Goal: Task Accomplishment & Management: Manage account settings

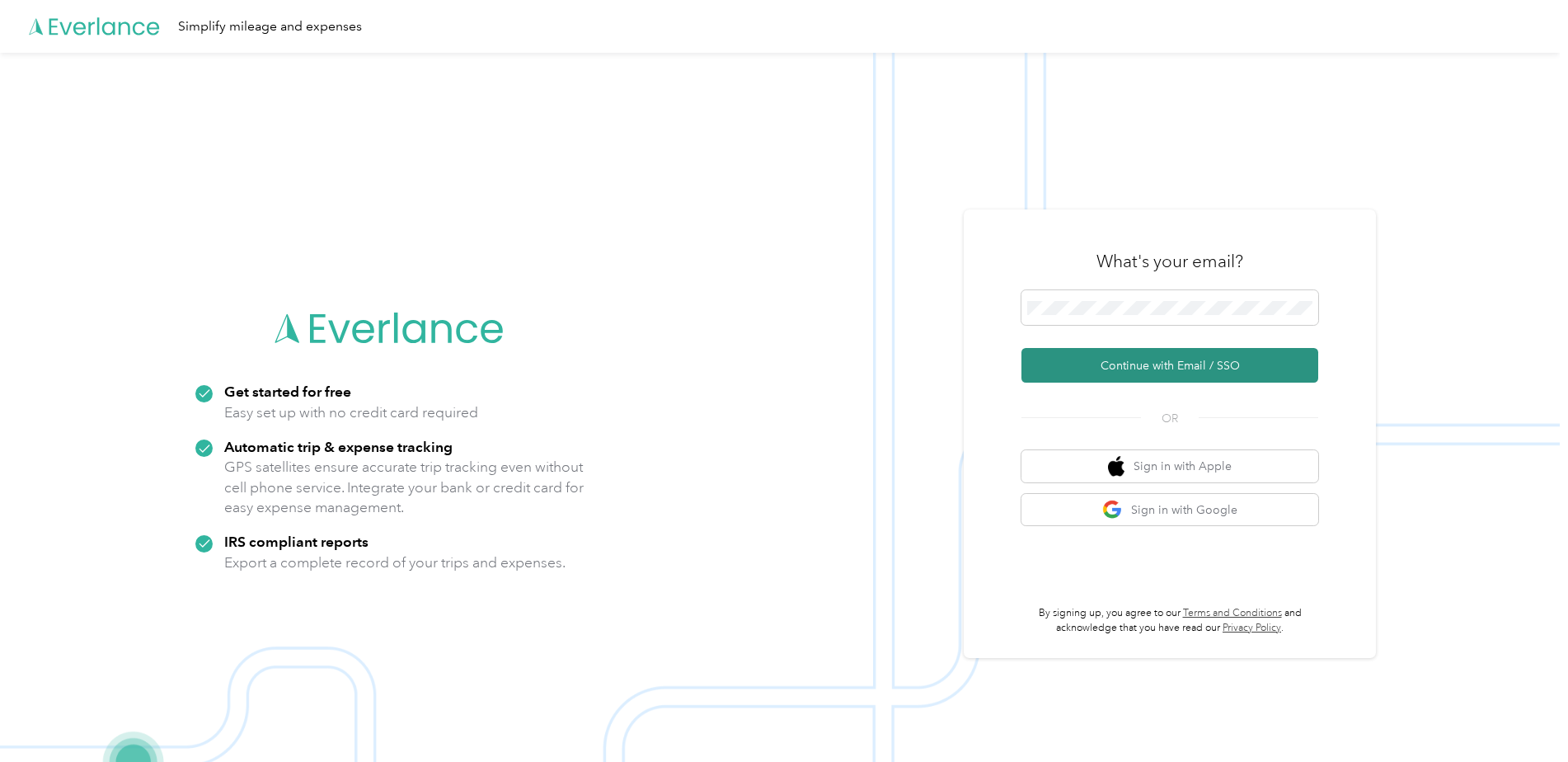
click at [1178, 353] on button "Continue with Email / SSO" at bounding box center [1169, 364] width 296 height 34
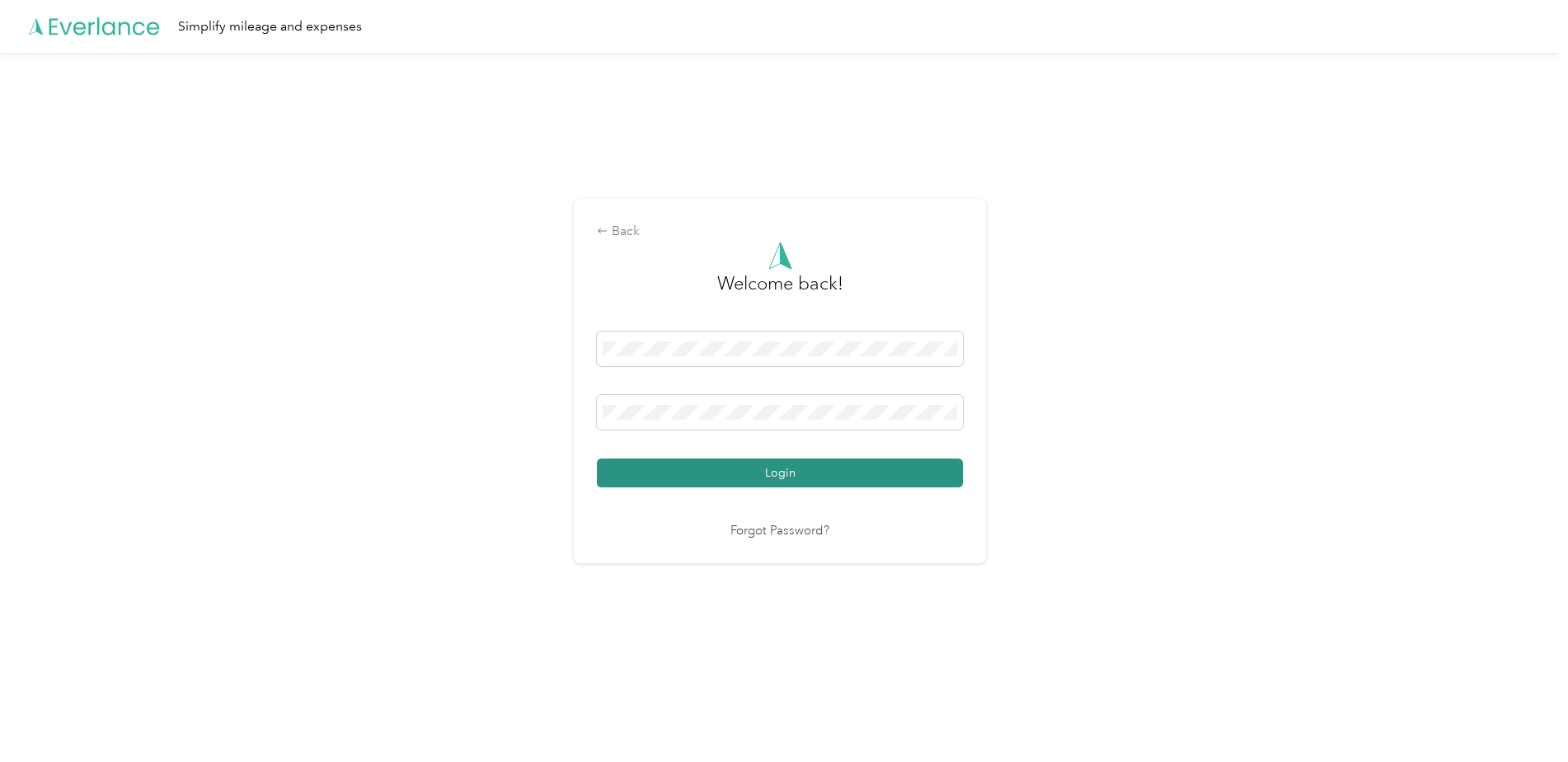
click at [627, 476] on button "Login" at bounding box center [780, 472] width 366 height 29
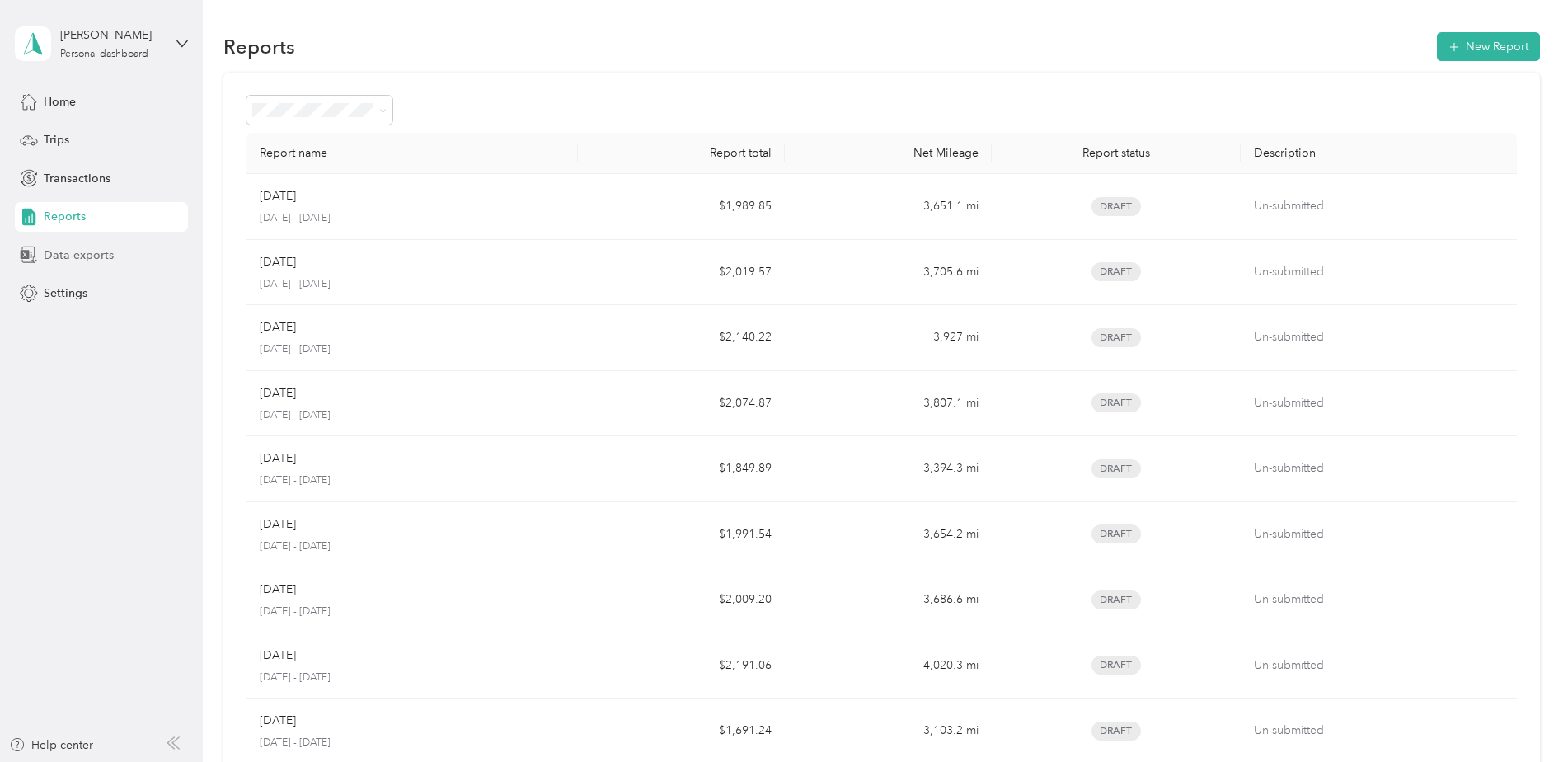
click at [72, 256] on span "Data exports" at bounding box center [78, 255] width 70 height 18
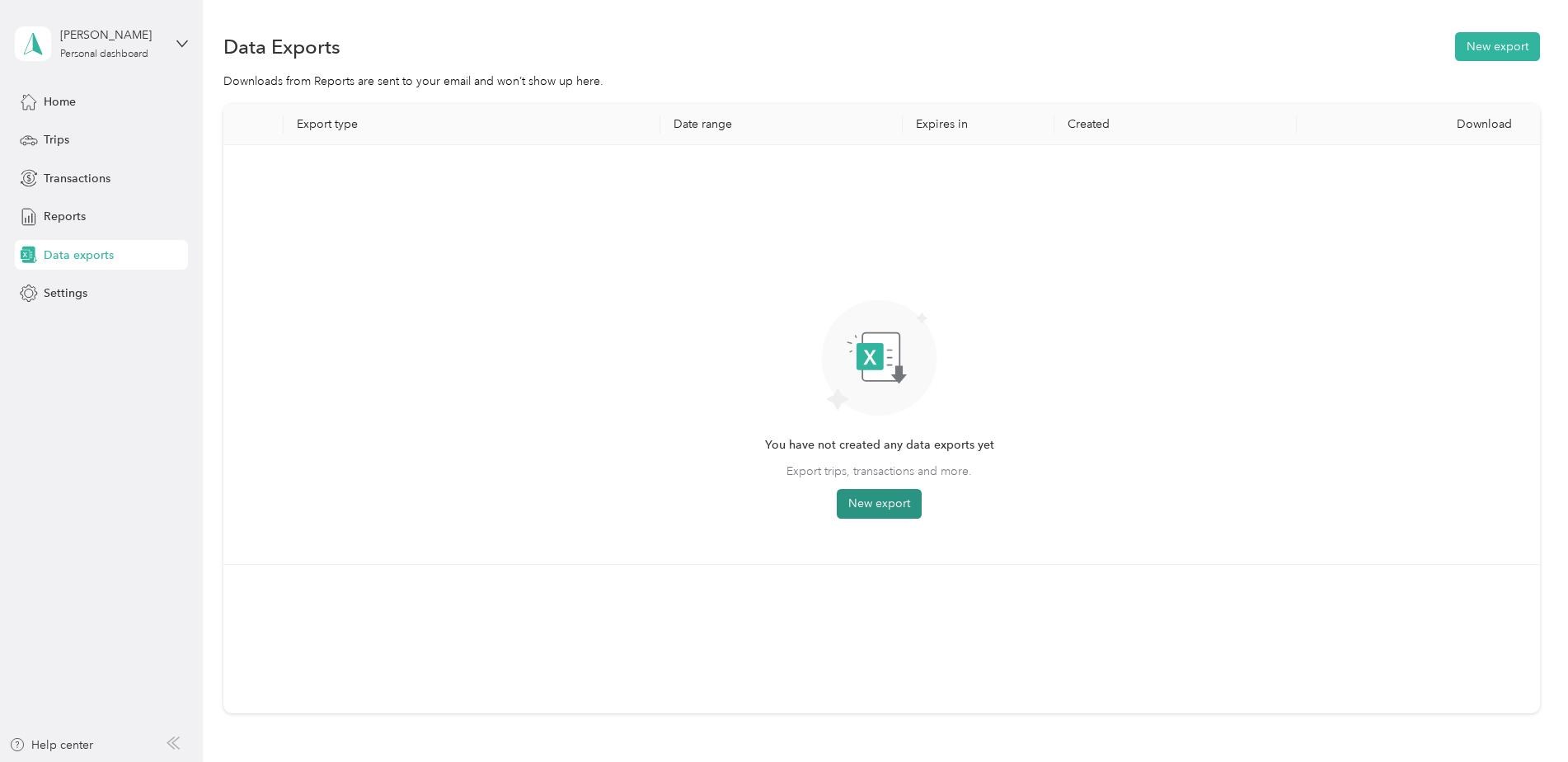
click at [920, 514] on button "New export" at bounding box center [878, 504] width 85 height 30
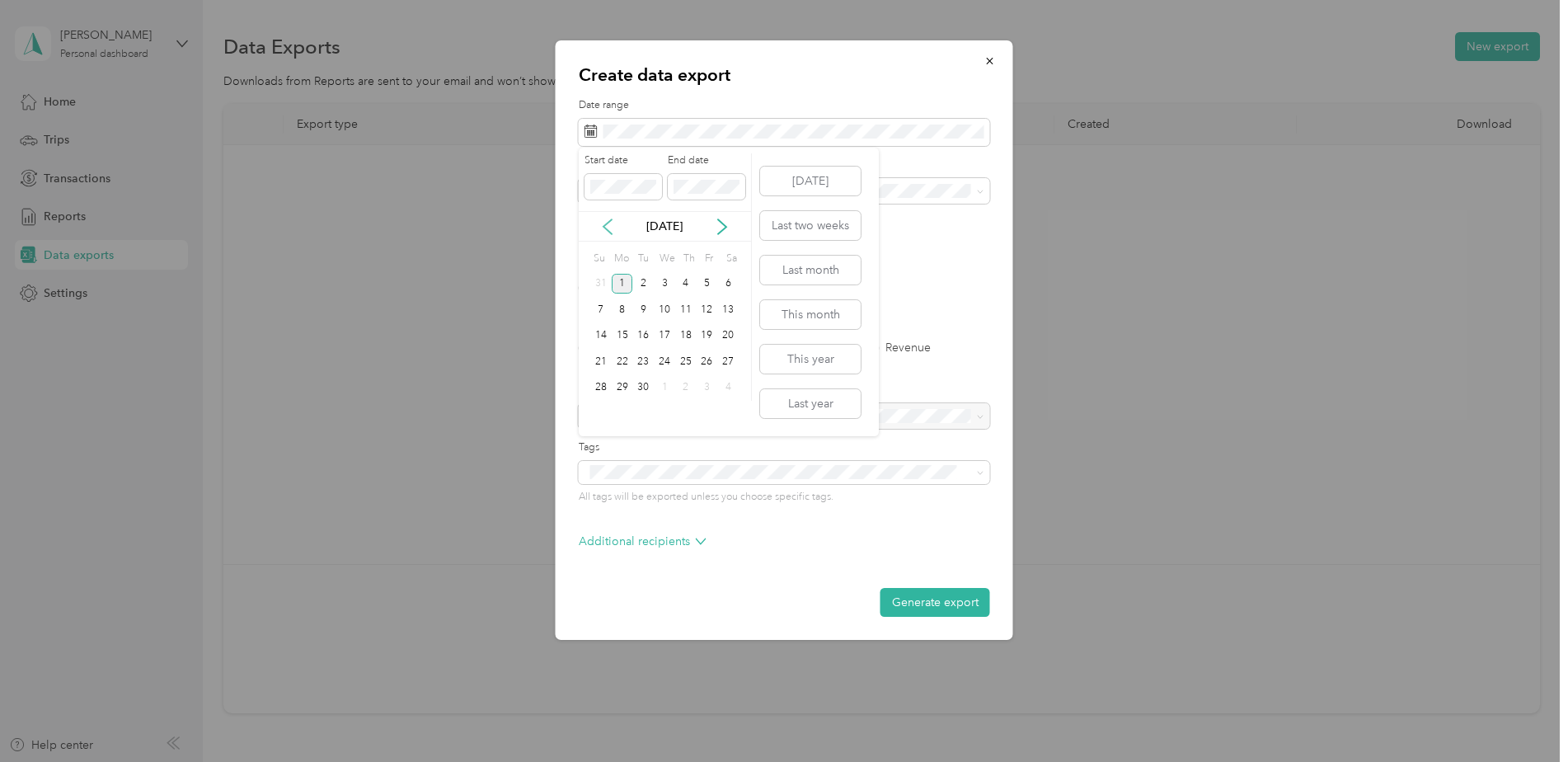
click at [610, 230] on icon at bounding box center [608, 227] width 17 height 17
click at [711, 282] on div "1" at bounding box center [706, 283] width 21 height 20
click at [600, 417] on div "31" at bounding box center [600, 414] width 21 height 20
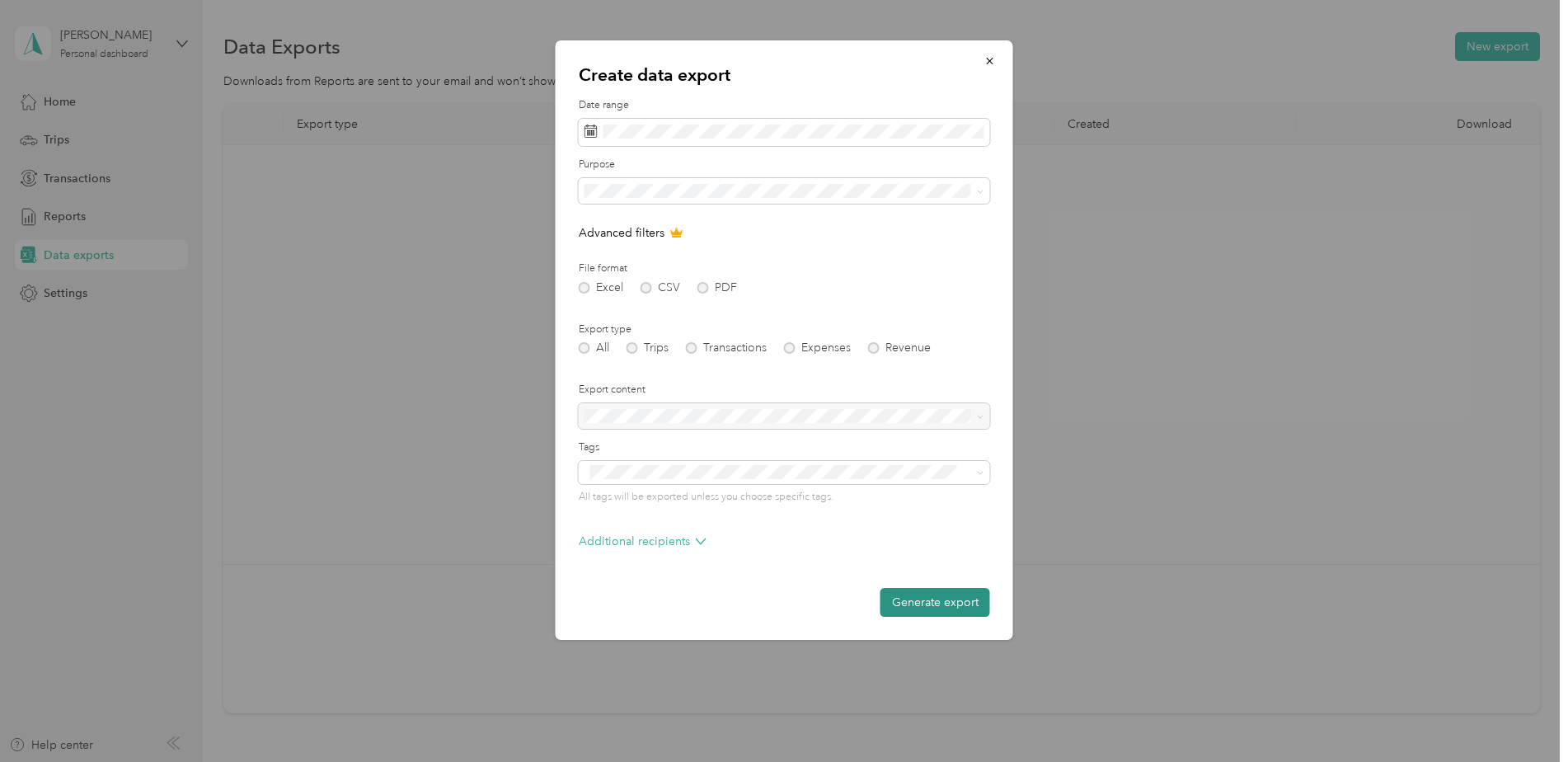
click at [943, 602] on button "Generate export" at bounding box center [935, 601] width 110 height 29
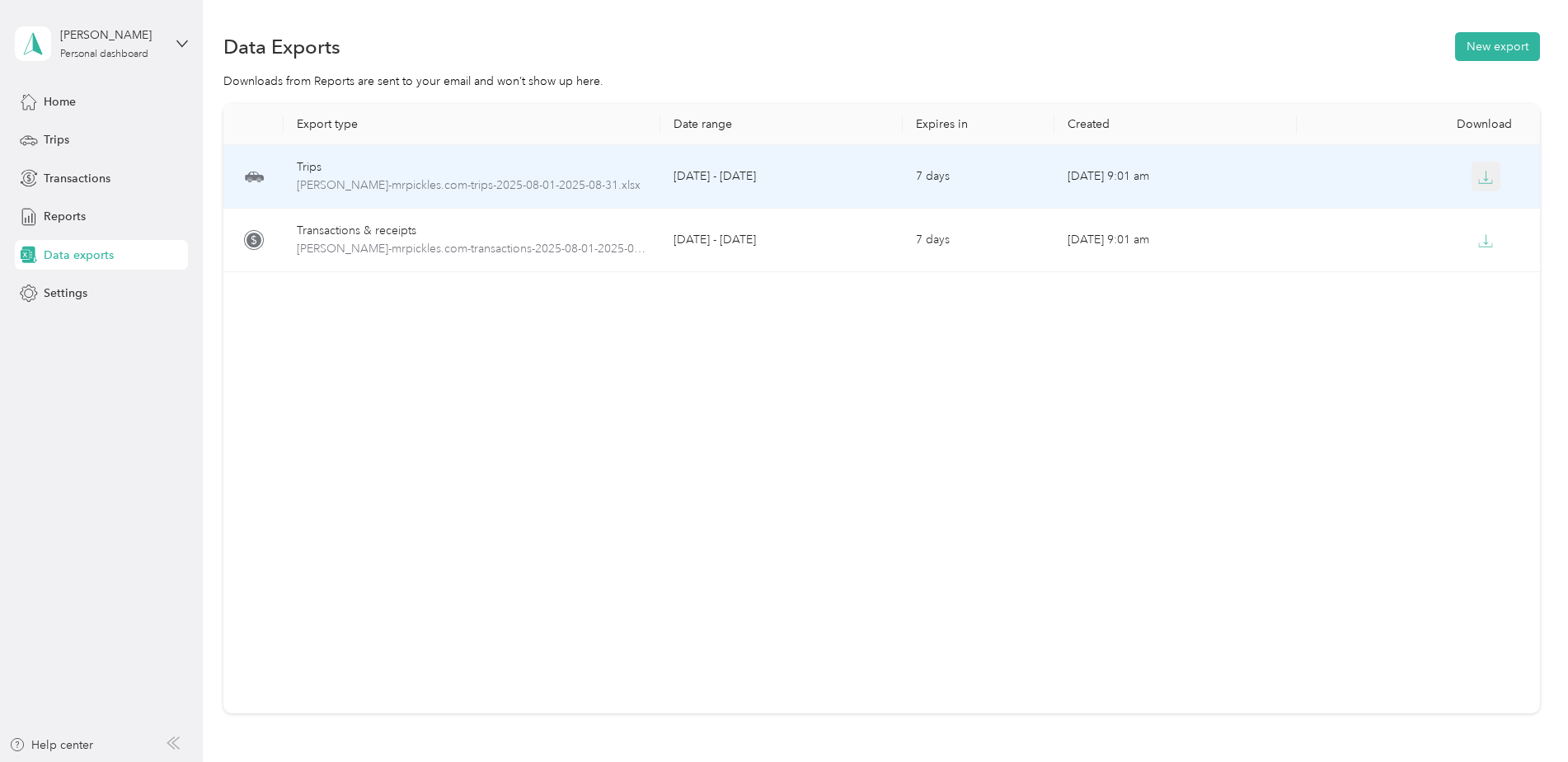
click at [1479, 179] on icon "button" at bounding box center [1485, 177] width 15 height 15
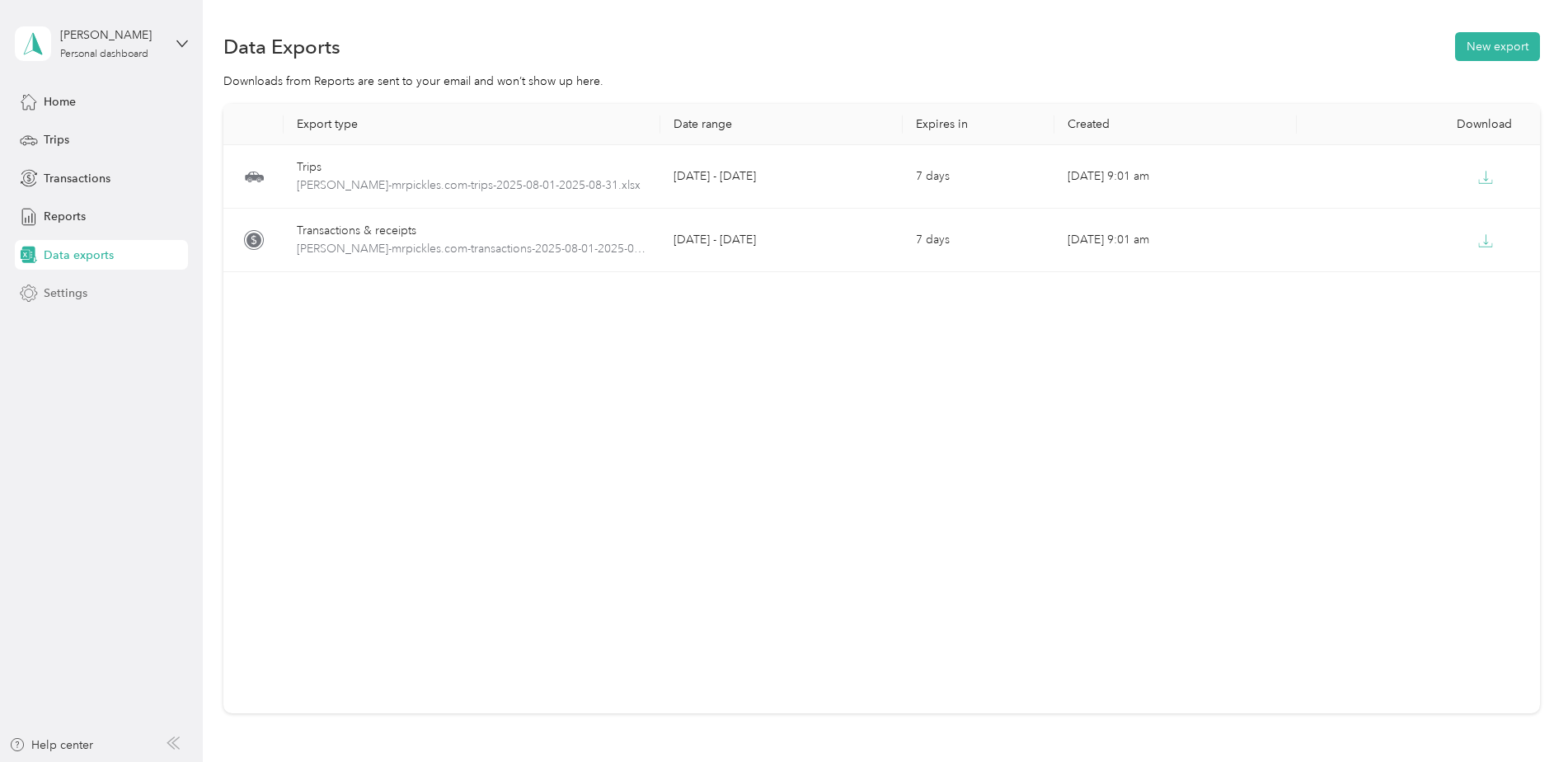
click at [83, 289] on span "Settings" at bounding box center [65, 293] width 44 height 18
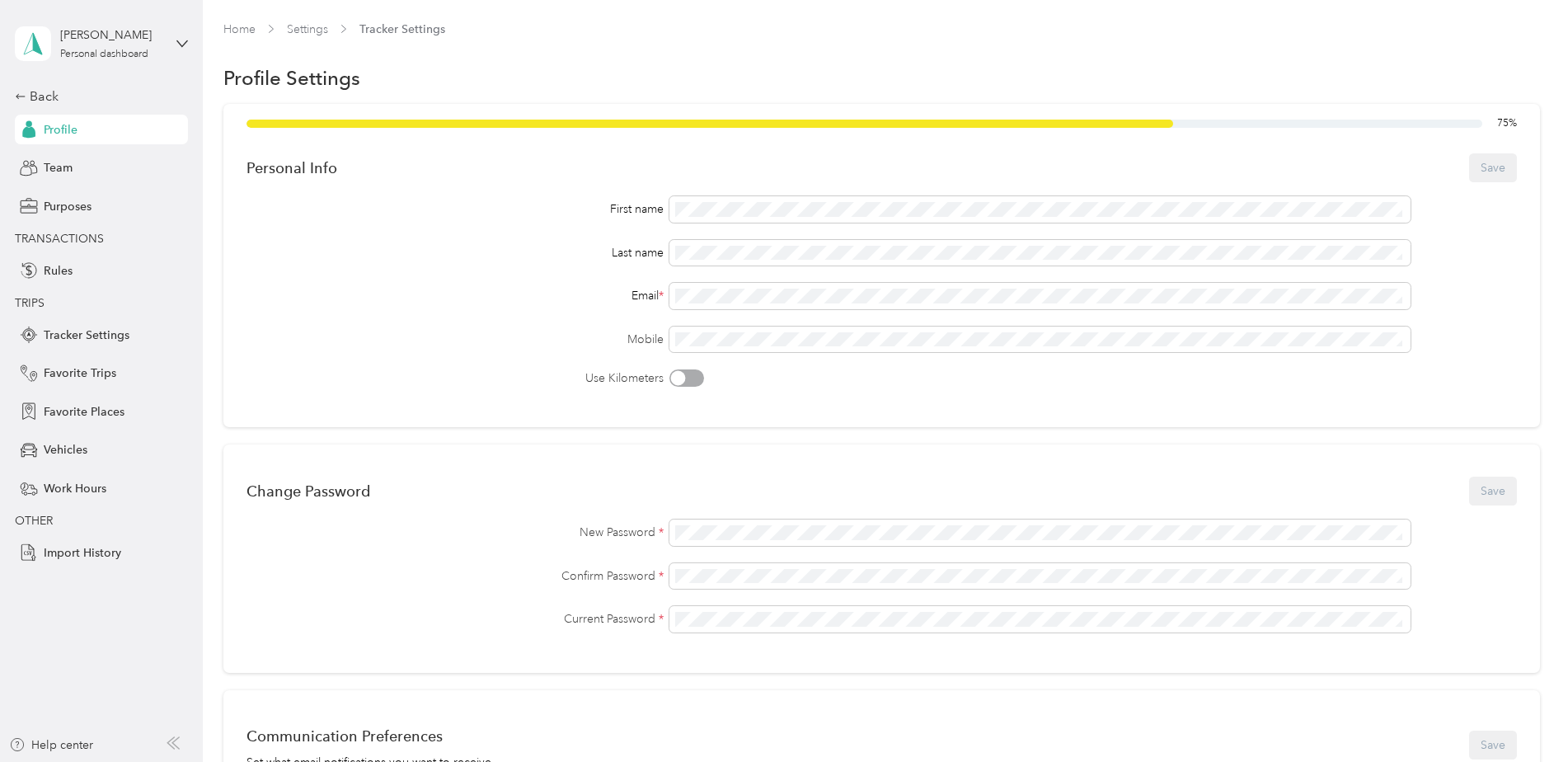
click at [167, 40] on div "[PERSON_NAME] Personal dashboard" at bounding box center [101, 44] width 173 height 58
click at [69, 139] on div "Log out" at bounding box center [61, 136] width 63 height 18
